Goal: Task Accomplishment & Management: Use online tool/utility

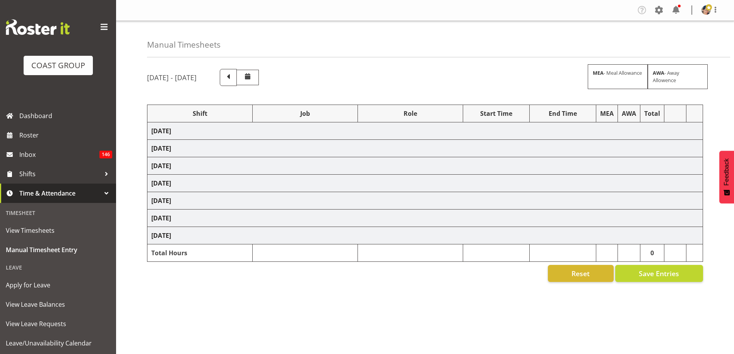
select select "36273"
select select "69"
select select "37"
select select "1404"
select select "69"
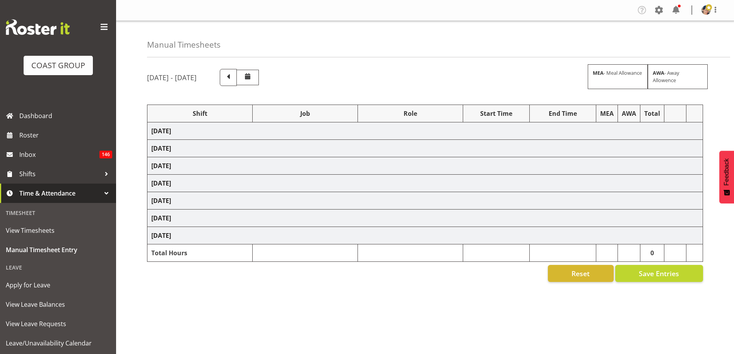
select select "37"
select select "1404"
select select "69"
select select "37"
select select "1404"
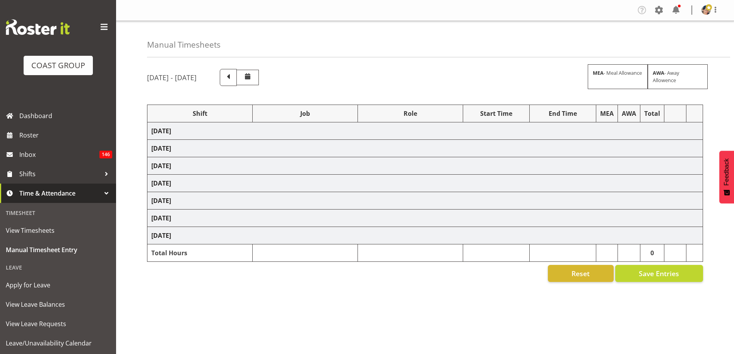
select select "9205"
select select "37"
select select "1404"
select select "9202"
select select "37"
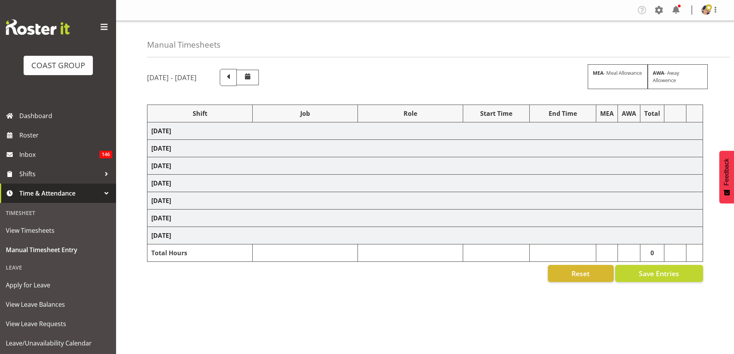
select select "1404"
select select "69"
select select "37"
select select "1404"
select select "69"
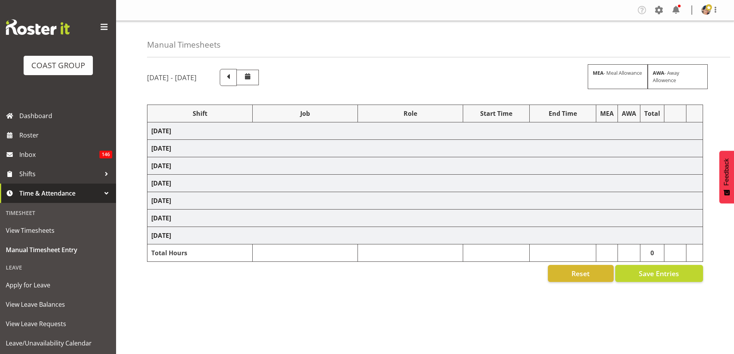
select select "37"
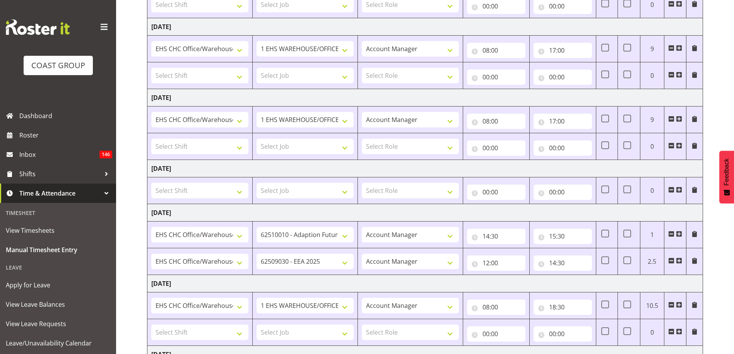
scroll to position [290, 0]
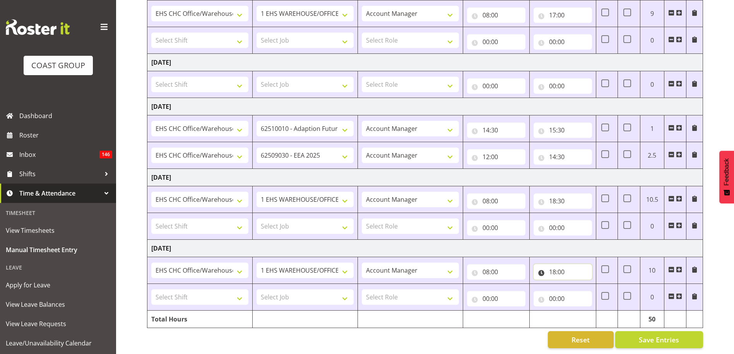
click at [561, 264] on input "18:00" at bounding box center [562, 271] width 58 height 15
click at [584, 284] on select "00 01 02 03 04 05 06 07 08 09 10 11 12 13 14 15 16 17 18 19 20 21 22 23" at bounding box center [586, 291] width 17 height 15
select select "19"
click at [578, 284] on select "00 01 02 03 04 05 06 07 08 09 10 11 12 13 14 15 16 17 18 19 20 21 22 23" at bounding box center [586, 291] width 17 height 15
type input "19:00"
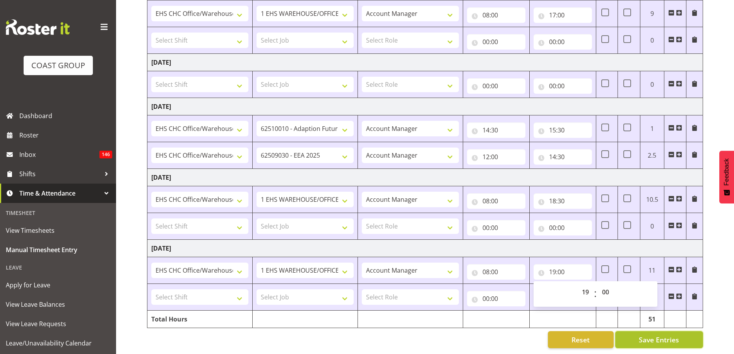
click at [641, 334] on span "Save Entries" at bounding box center [659, 339] width 40 height 10
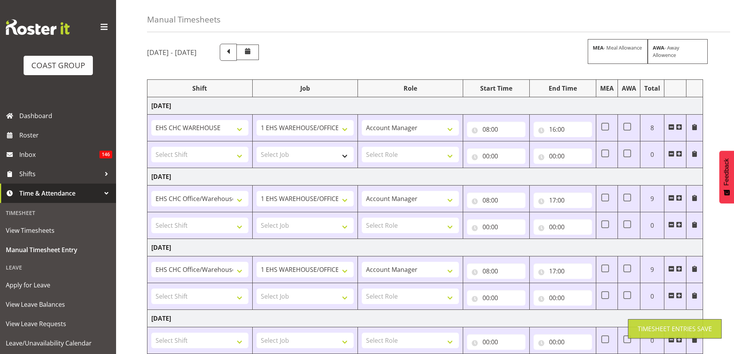
scroll to position [0, 0]
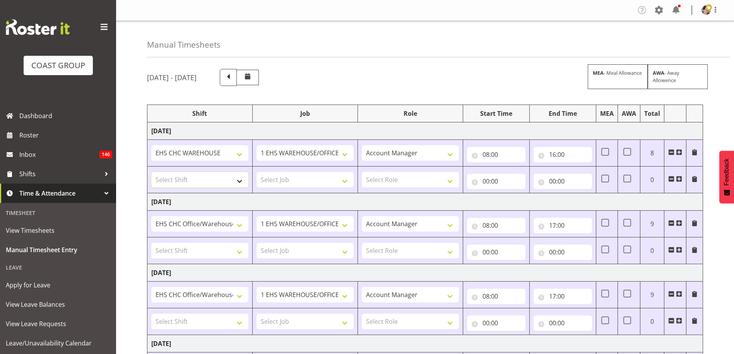
click at [201, 182] on select "Select Shift ARTS CANT [PERSON_NAME] ASBTE ASNZ Exhibitor Build Admin Admin Adm…" at bounding box center [199, 179] width 97 height 15
select select "1404"
click at [500, 55] on div "Manual Timesheets" at bounding box center [438, 39] width 583 height 36
click at [558, 153] on input "16:00" at bounding box center [562, 154] width 58 height 15
click at [608, 173] on select "00 01 02 03 04 05 06 07 08 09 10 11 12 13 14 15 16 17 18 19 20 21 22 23 24 25 2…" at bounding box center [606, 174] width 17 height 15
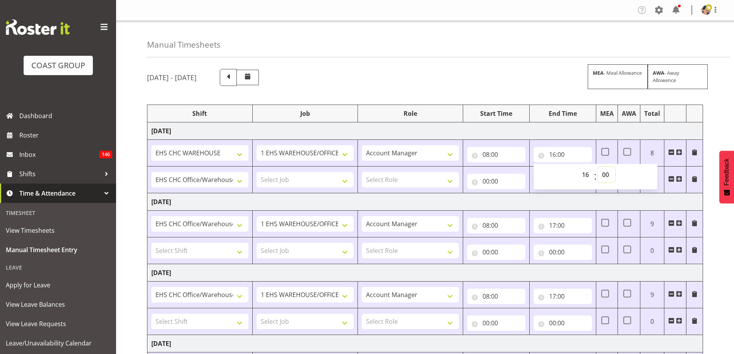
select select "30"
click at [598, 167] on select "00 01 02 03 04 05 06 07 08 09 10 11 12 13 14 15 16 17 18 19 20 21 22 23 24 25 2…" at bounding box center [606, 174] width 17 height 15
type input "16:30"
click at [452, 62] on div "Manual Timesheets [DATE] - [DATE] MEA - Meal Allowance AWA - Away Allowence Shi…" at bounding box center [425, 328] width 618 height 614
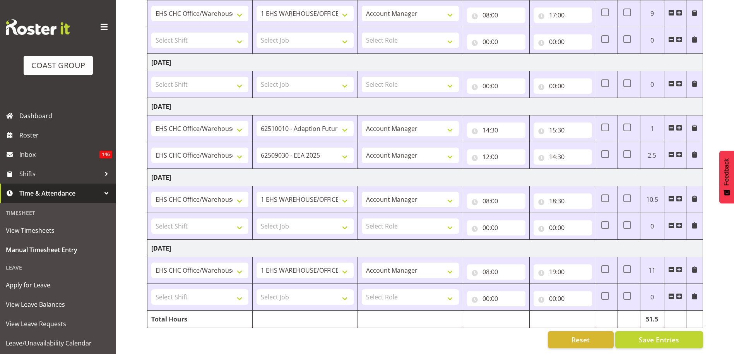
scroll to position [290, 0]
click at [490, 264] on input "08:00" at bounding box center [496, 271] width 58 height 15
click at [520, 285] on select "00 01 02 03 04 05 06 07 08 09 10 11 12 13 14 15 16 17 18 19 20 21 22 23" at bounding box center [519, 291] width 17 height 15
select select "7"
click at [511, 284] on select "00 01 02 03 04 05 06 07 08 09 10 11 12 13 14 15 16 17 18 19 20 21 22 23" at bounding box center [519, 291] width 17 height 15
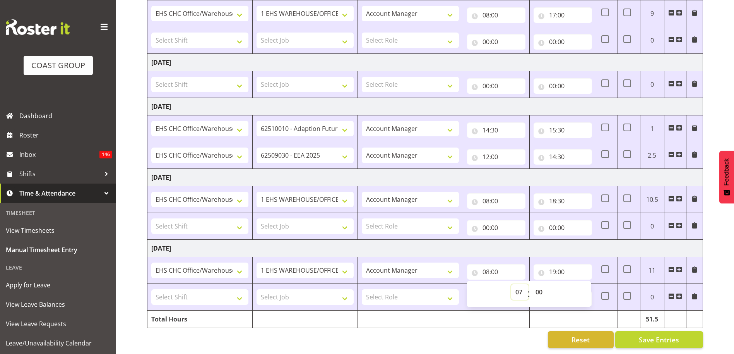
type input "07:00"
click at [503, 239] on td "[DATE]" at bounding box center [424, 247] width 555 height 17
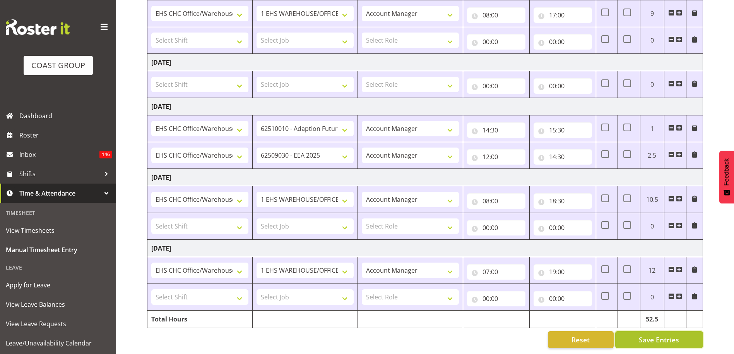
click at [662, 334] on span "Save Entries" at bounding box center [659, 339] width 40 height 10
select select
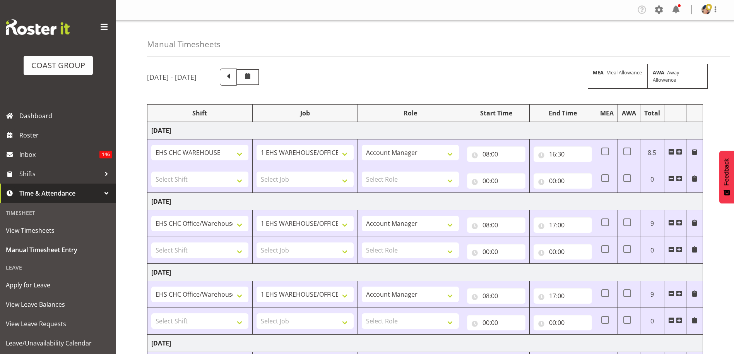
scroll to position [0, 0]
click at [233, 77] on span at bounding box center [228, 77] width 10 height 10
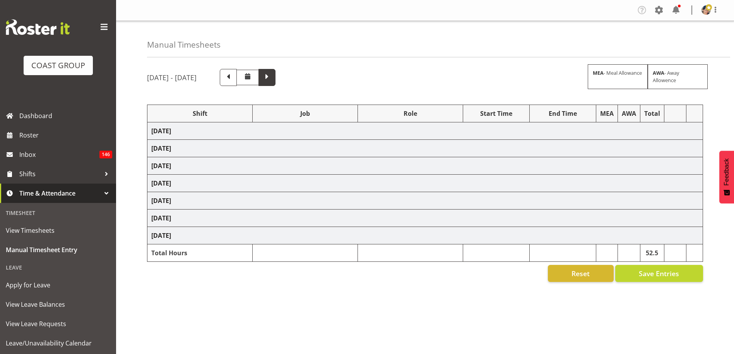
click at [272, 77] on span at bounding box center [267, 77] width 10 height 10
select select "36273"
select select "69"
select select "37"
select select "1404"
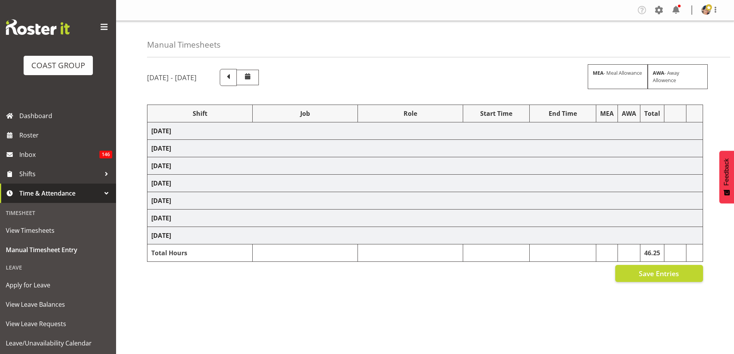
select select "69"
select select "37"
select select "1404"
select select "69"
select select "37"
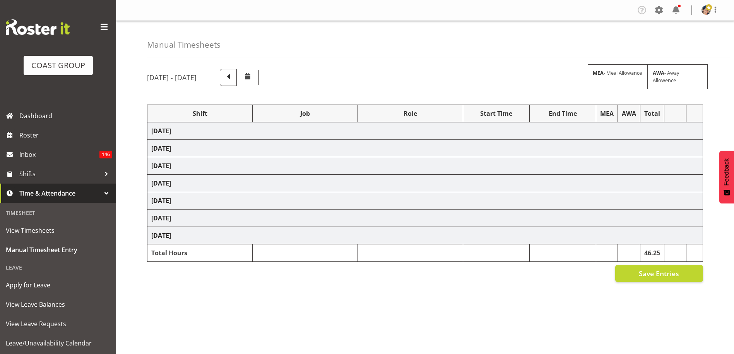
select select "1404"
select select "9205"
select select "37"
select select "1404"
select select "9202"
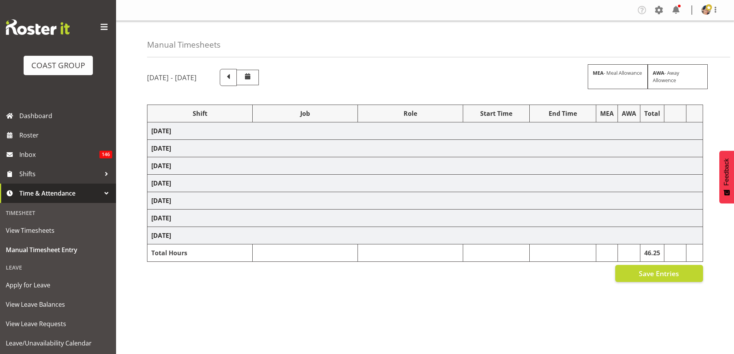
select select "37"
select select "1404"
select select "69"
select select "37"
select select "1404"
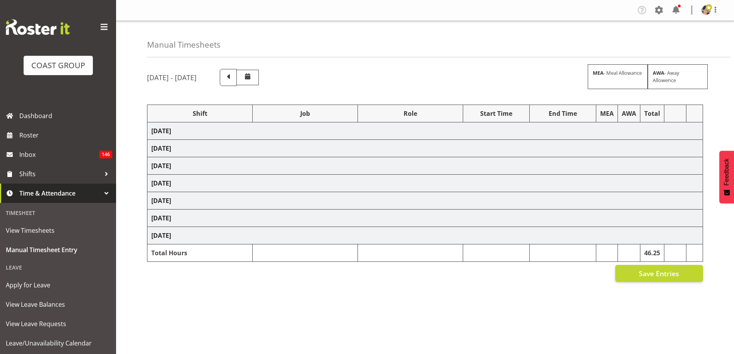
select select "69"
select select "37"
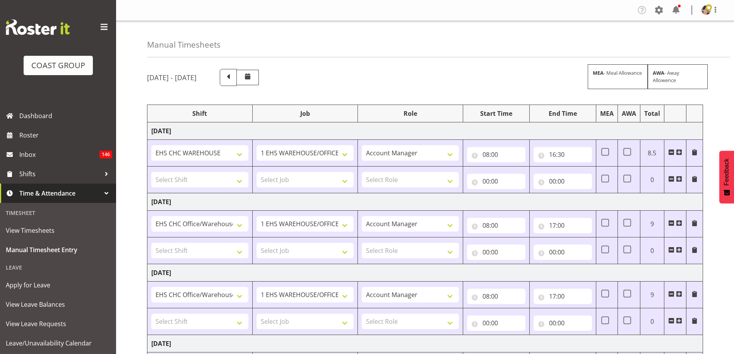
click at [323, 76] on div "[DATE] - [DATE] MEA - Meal Allowance AWA - Away Allowence" at bounding box center [425, 77] width 556 height 17
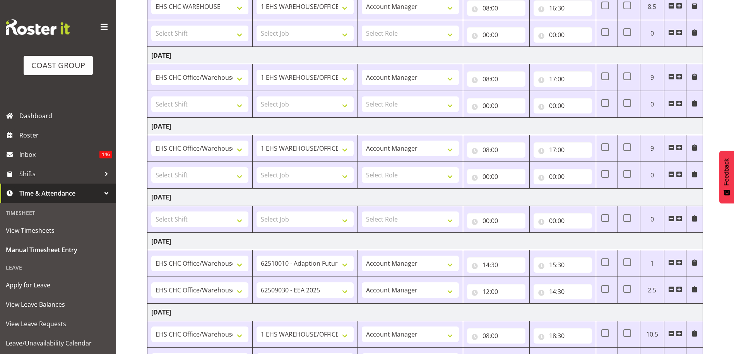
scroll to position [290, 0]
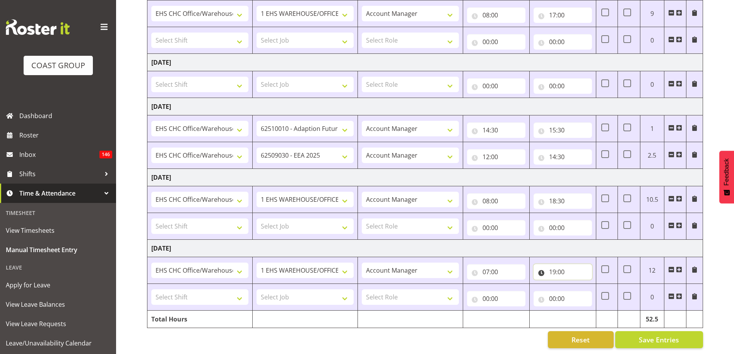
click at [564, 264] on input "19:00" at bounding box center [562, 271] width 58 height 15
click at [607, 284] on select "00 01 02 03 04 05 06 07 08 09 10 11 12 13 14 15 16 17 18 19 20 21 22 23 24 25 2…" at bounding box center [606, 291] width 17 height 15
select select "30"
click at [598, 284] on select "00 01 02 03 04 05 06 07 08 09 10 11 12 13 14 15 16 17 18 19 20 21 22 23 24 25 2…" at bounding box center [606, 291] width 17 height 15
type input "19:30"
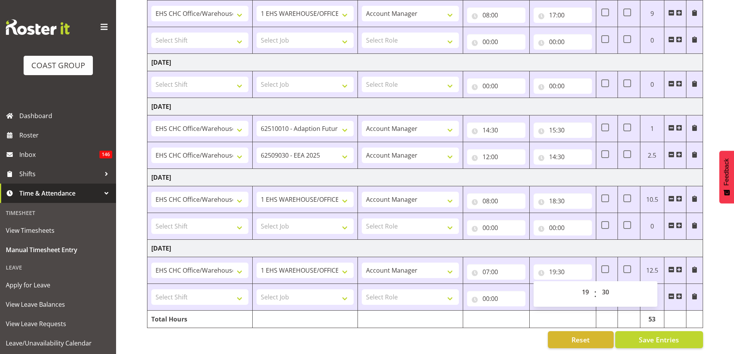
click at [517, 230] on td "00:00 00 01 02 03 04 05 06 07 08 09 10 11 12 13 14 15 16 17 18 19 20 21 22 23 :…" at bounding box center [496, 226] width 67 height 27
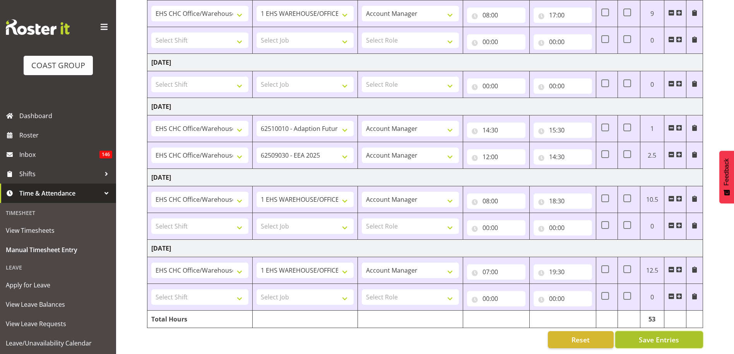
click at [650, 334] on span "Save Entries" at bounding box center [659, 339] width 40 height 10
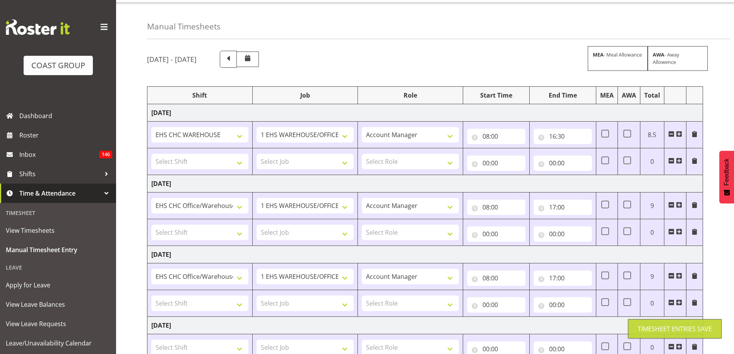
scroll to position [0, 0]
